Goal: Browse casually

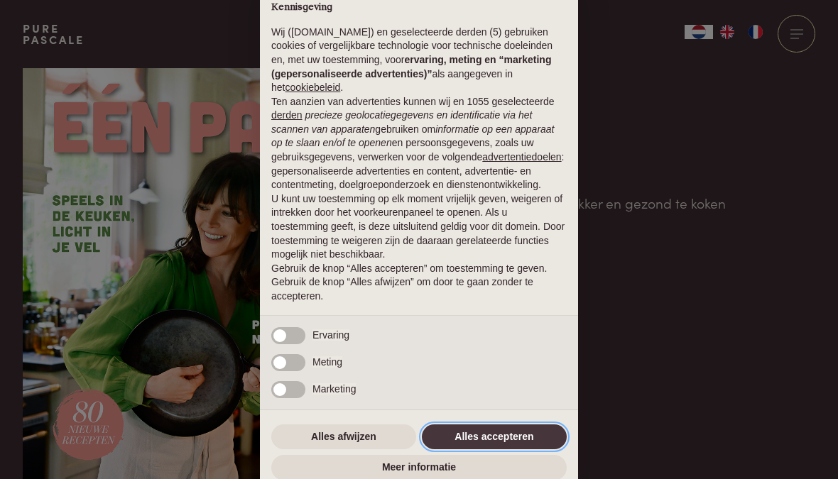
click at [488, 437] on button "Alles accepteren" at bounding box center [494, 438] width 145 height 26
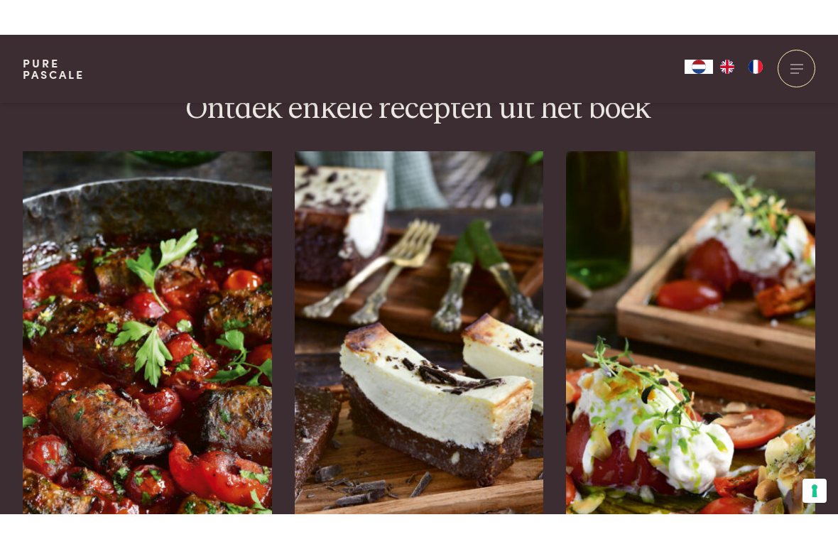
scroll to position [2172, 0]
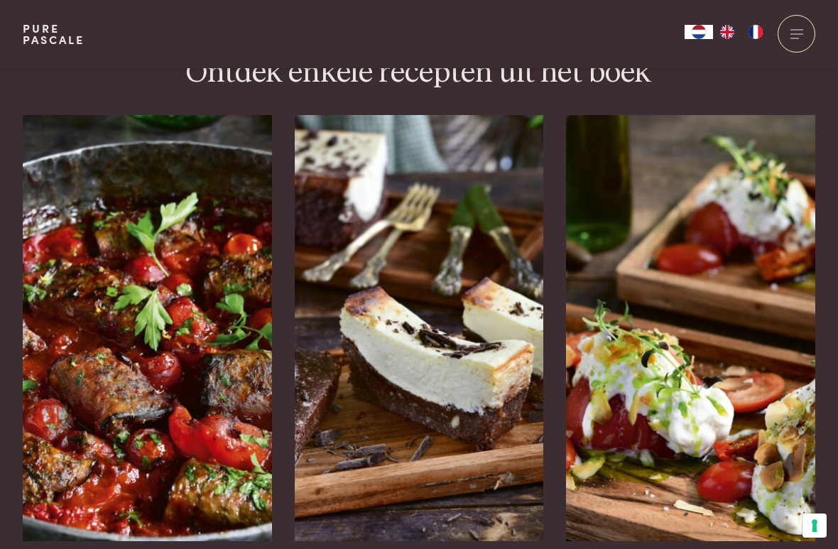
click at [718, 280] on img at bounding box center [690, 328] width 249 height 426
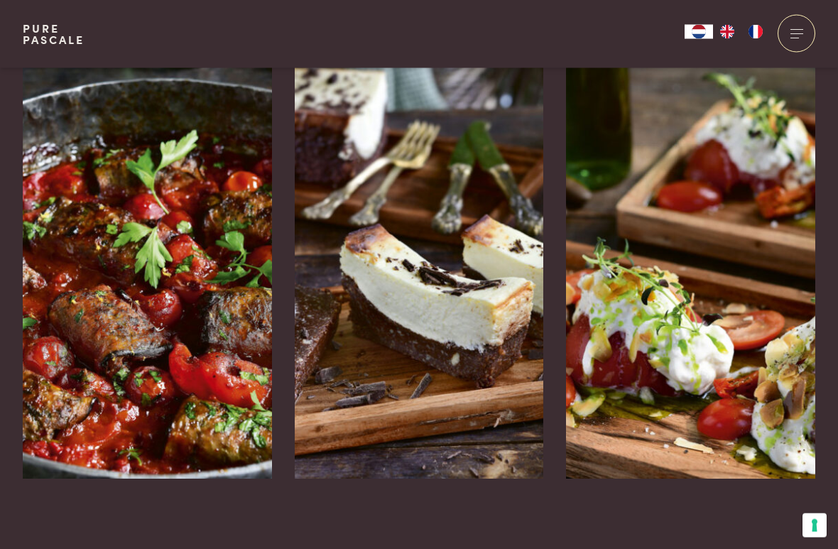
scroll to position [2235, 0]
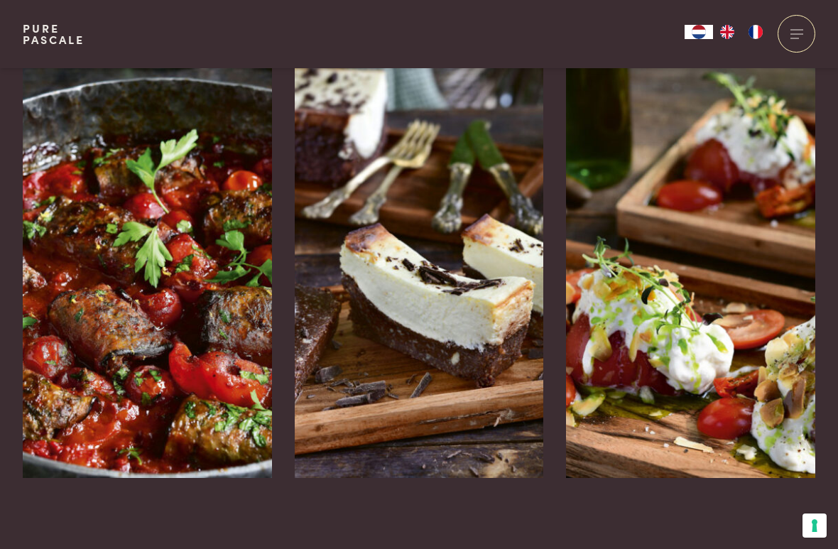
click at [485, 290] on img at bounding box center [419, 265] width 249 height 426
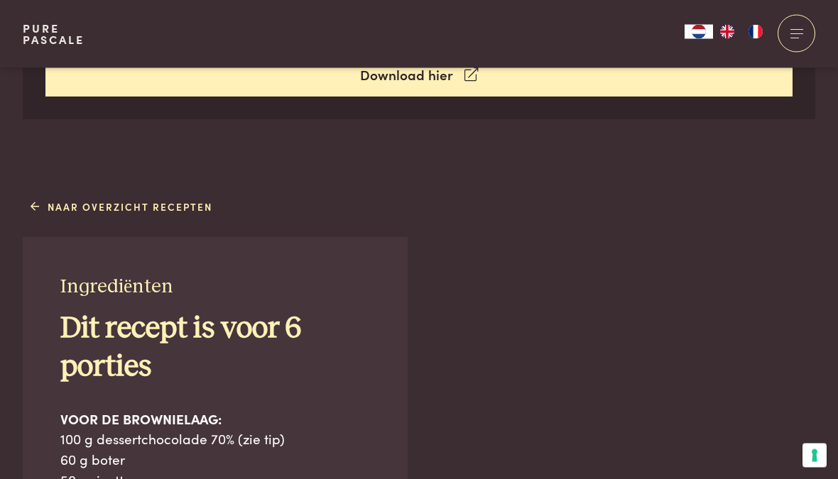
scroll to position [782, 0]
